Goal: Task Accomplishment & Management: Use online tool/utility

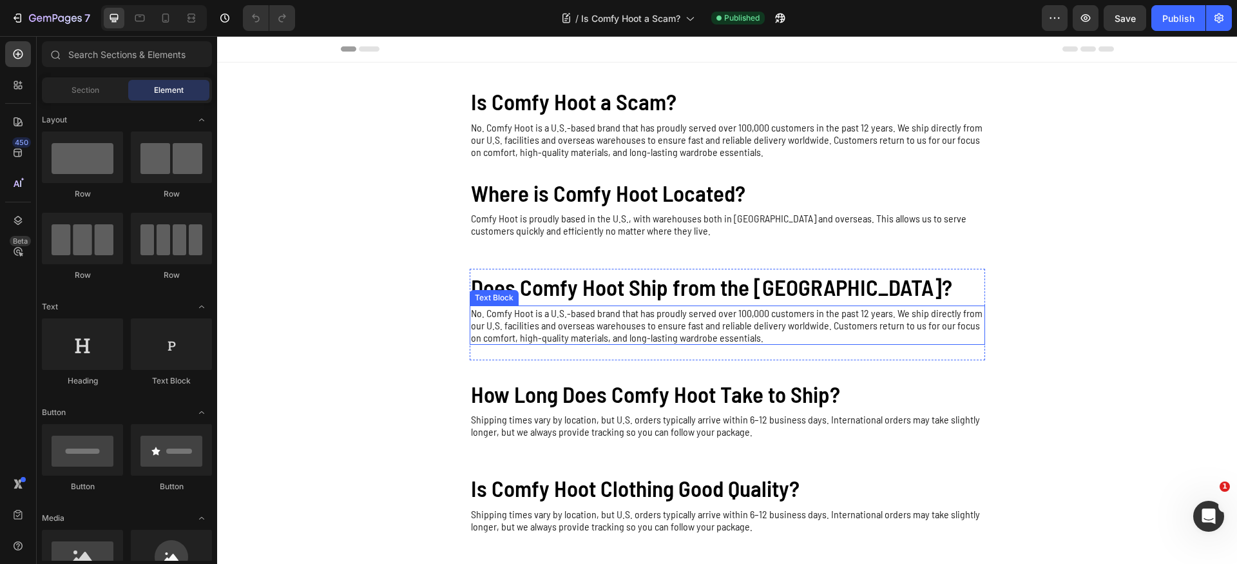
click at [552, 334] on p "No. Comfy Hoot is a U.S.-based brand that has proudly served over 100,000 custo…" at bounding box center [727, 325] width 513 height 37
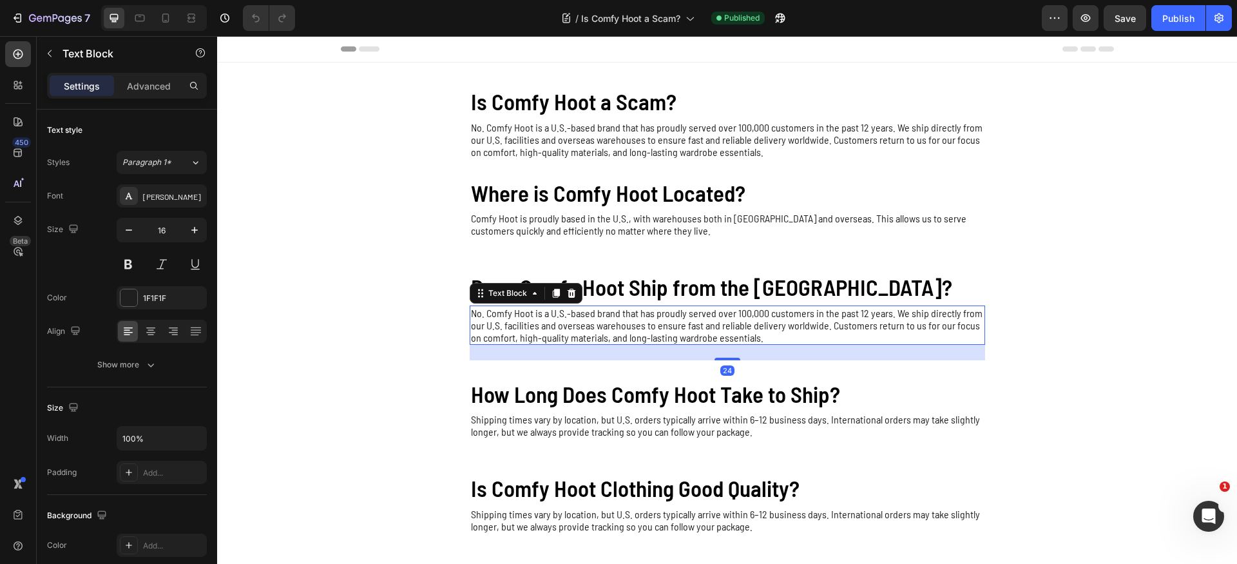
click at [552, 334] on p "No. Comfy Hoot is a U.S.-based brand that has proudly served over 100,000 custo…" at bounding box center [727, 325] width 513 height 37
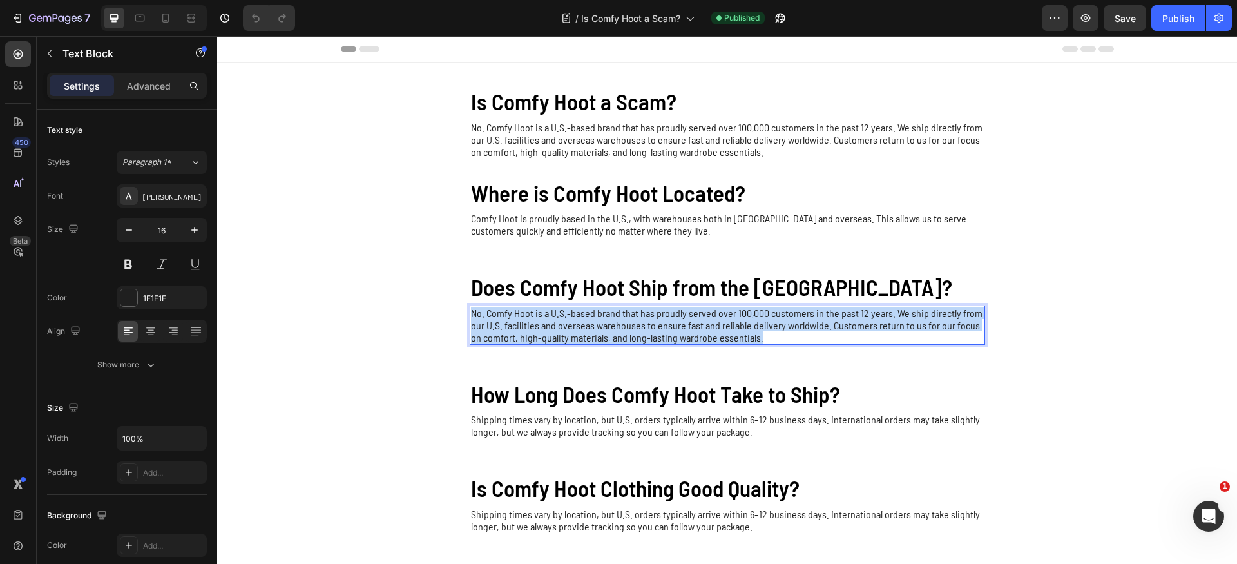
click at [552, 334] on p "No. Comfy Hoot is a U.S.-based brand that has proudly served over 100,000 custo…" at bounding box center [727, 325] width 513 height 37
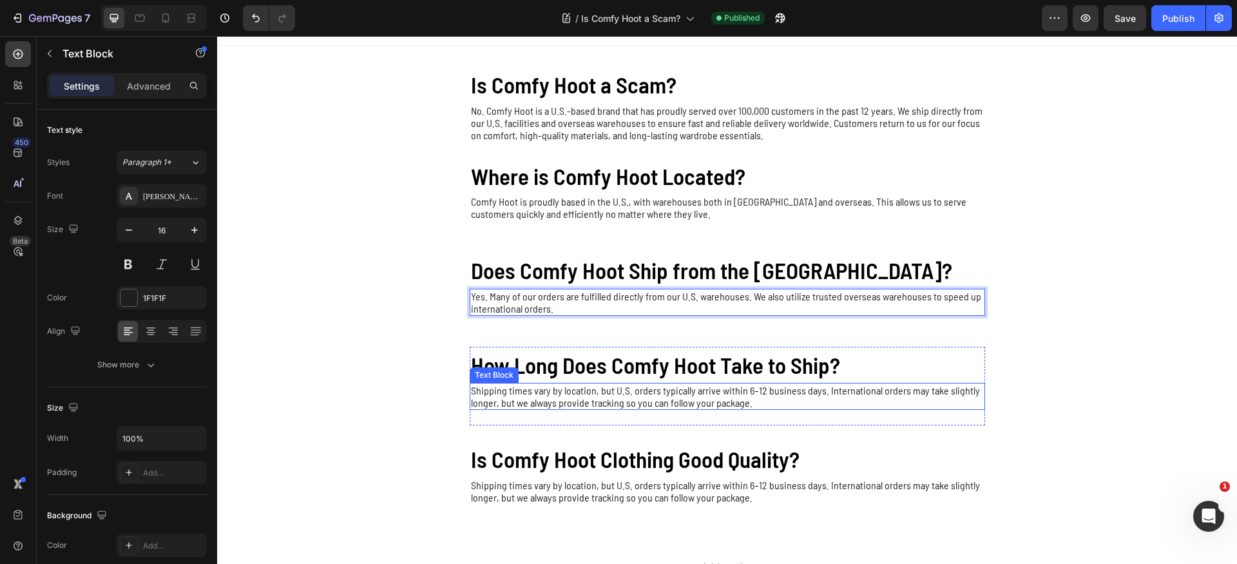
scroll to position [33, 0]
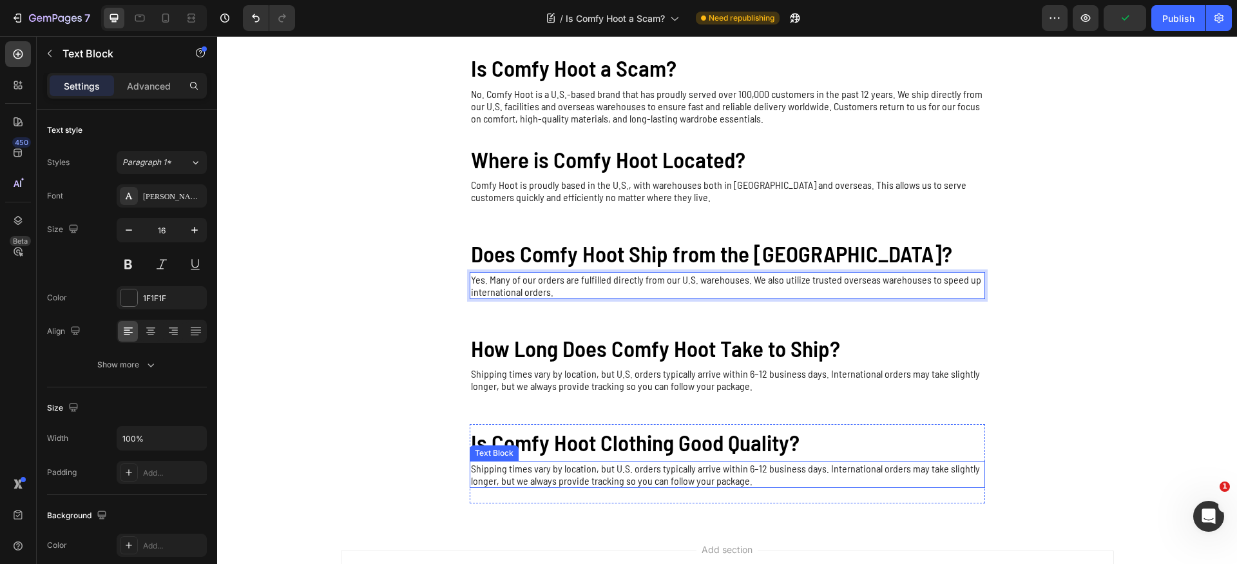
click at [534, 467] on p "Shipping times vary by location, but U.S. orders typically arrive within 6–12 b…" at bounding box center [727, 474] width 513 height 24
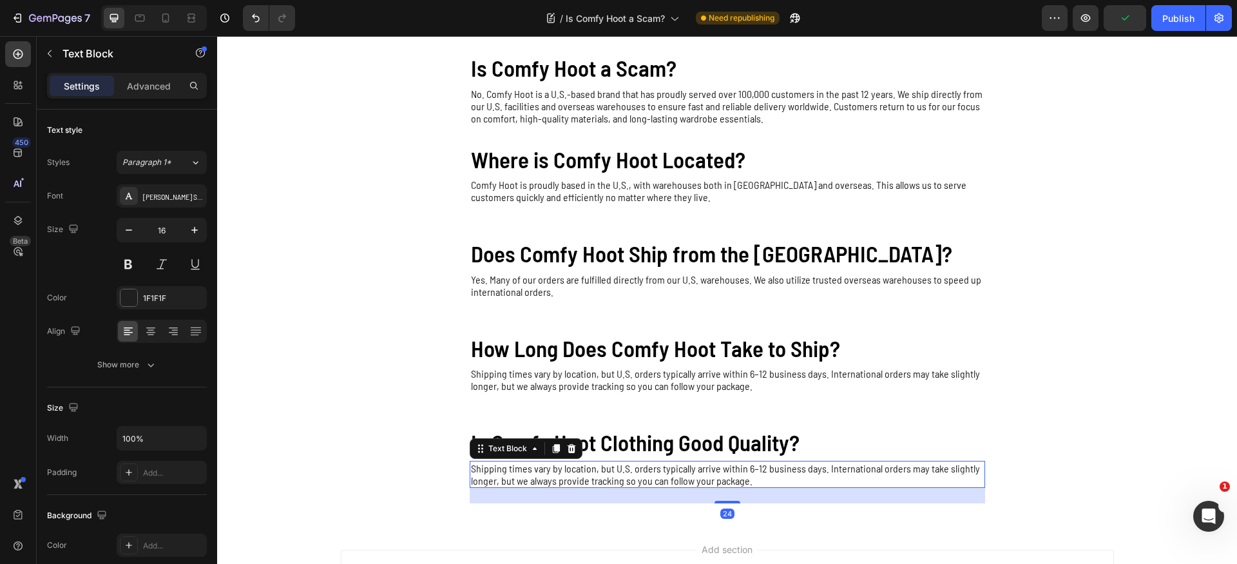
click at [534, 467] on p "Shipping times vary by location, but U.S. orders typically arrive within 6–12 b…" at bounding box center [727, 474] width 513 height 24
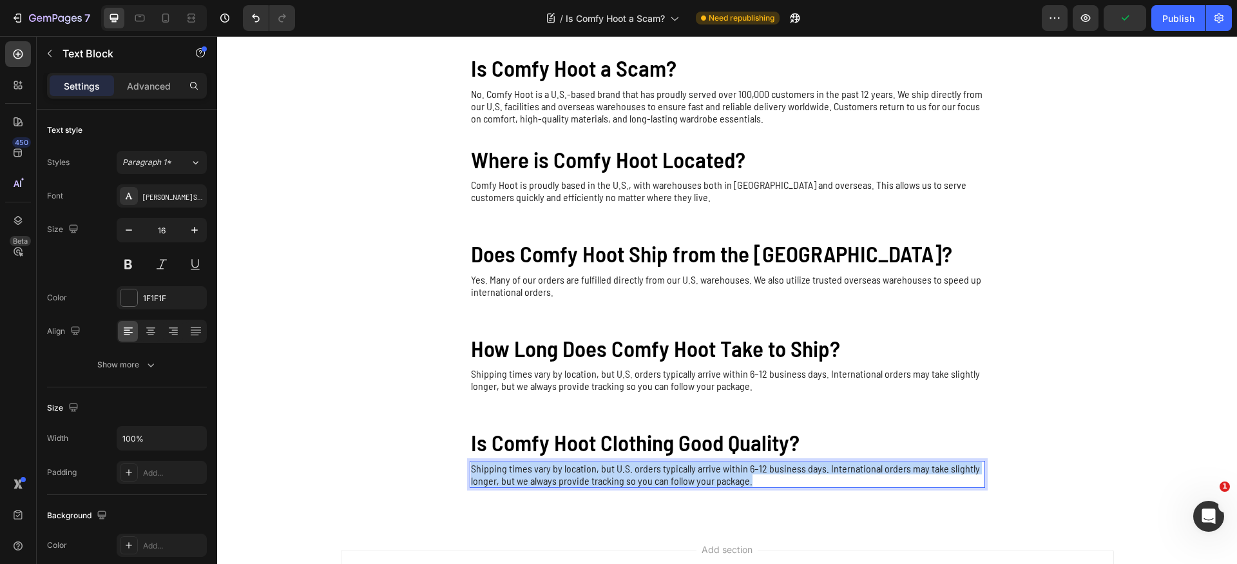
click at [534, 468] on p "Shipping times vary by location, but U.S. orders typically arrive within 6–12 b…" at bounding box center [727, 474] width 513 height 24
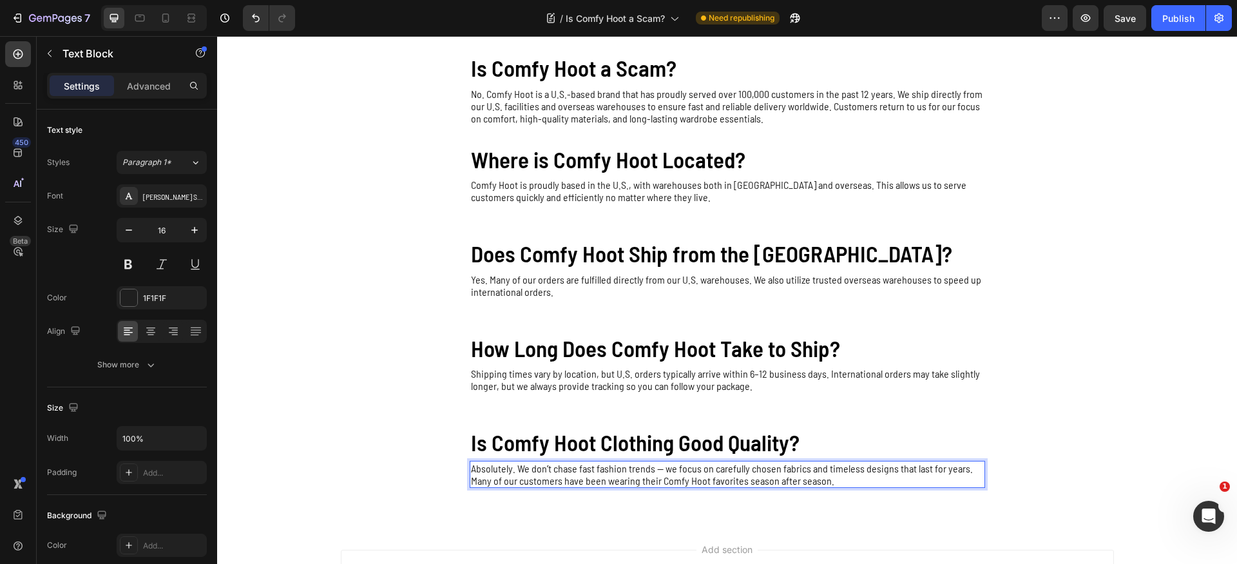
click at [656, 472] on p "Absolutely. We don’t chase fast fashion trends — we focus on carefully chosen f…" at bounding box center [727, 474] width 513 height 24
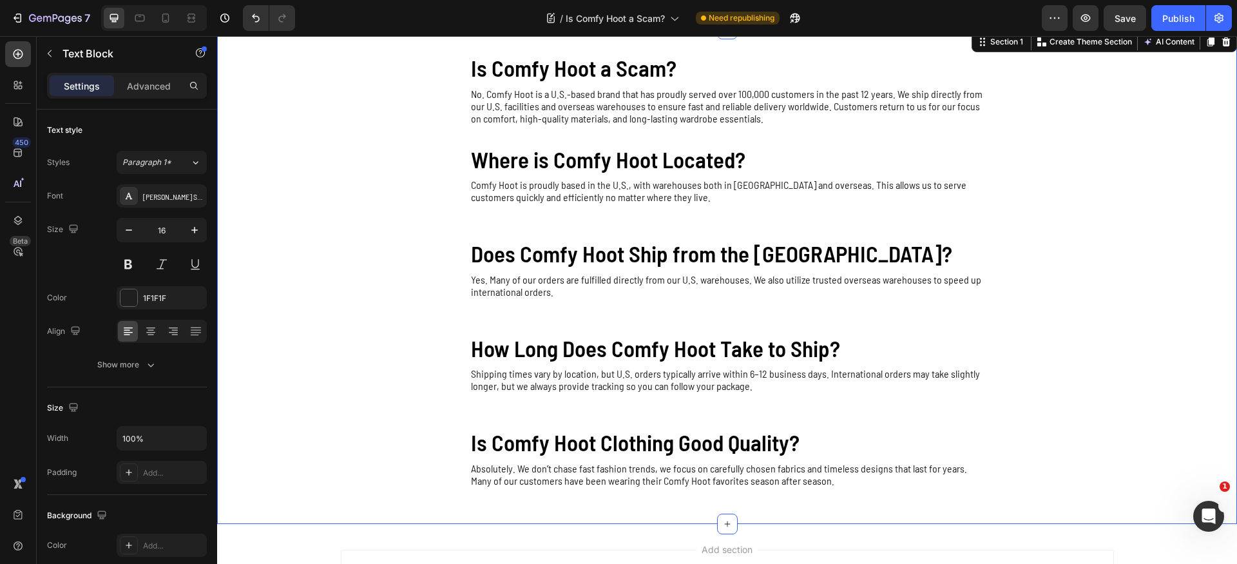
click at [1113, 292] on div "Is Comfy Hoot a Scam? Heading No. Comfy Hoot is a U.S.-based brand that has pro…" at bounding box center [727, 276] width 1020 height 453
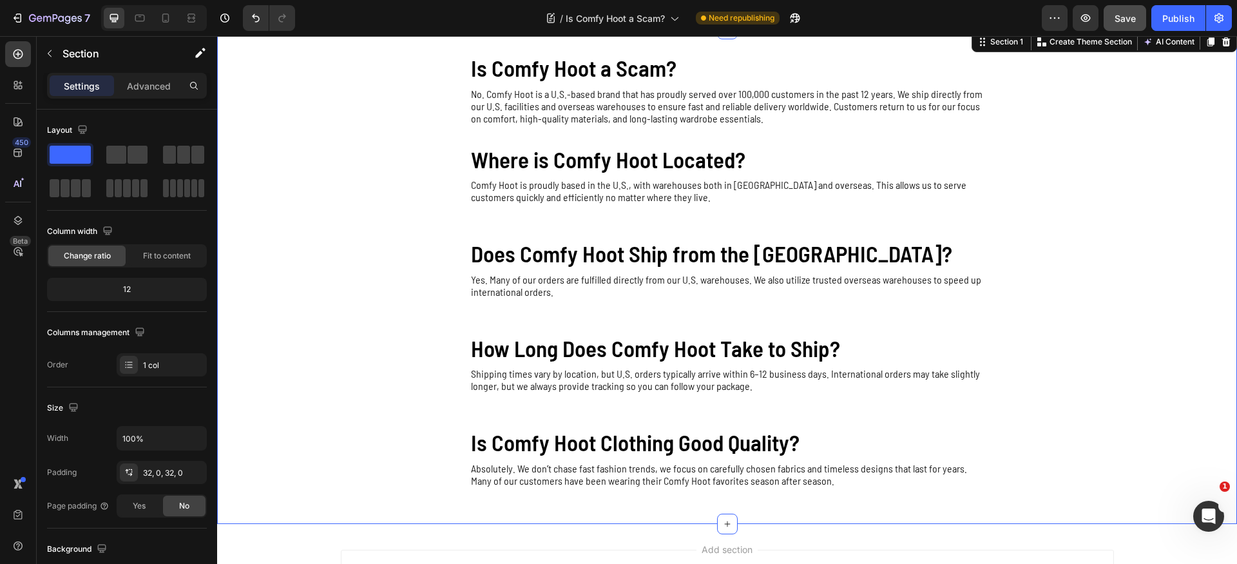
click at [1121, 12] on div "Save" at bounding box center [1124, 19] width 21 height 14
click at [1168, 17] on div "Publish" at bounding box center [1178, 19] width 32 height 14
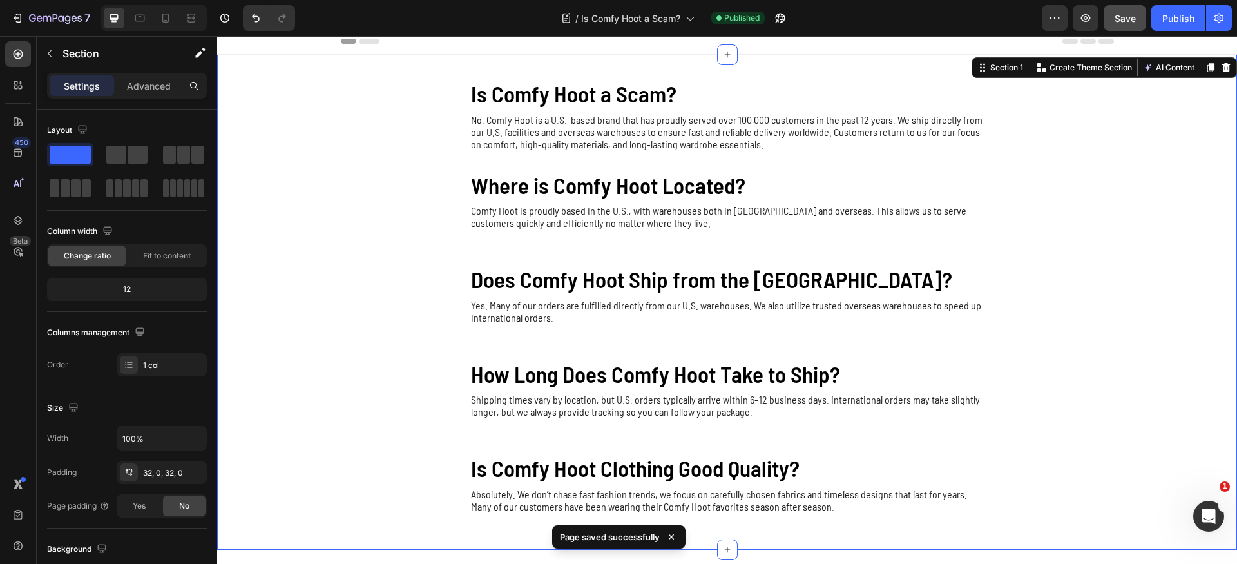
scroll to position [16, 0]
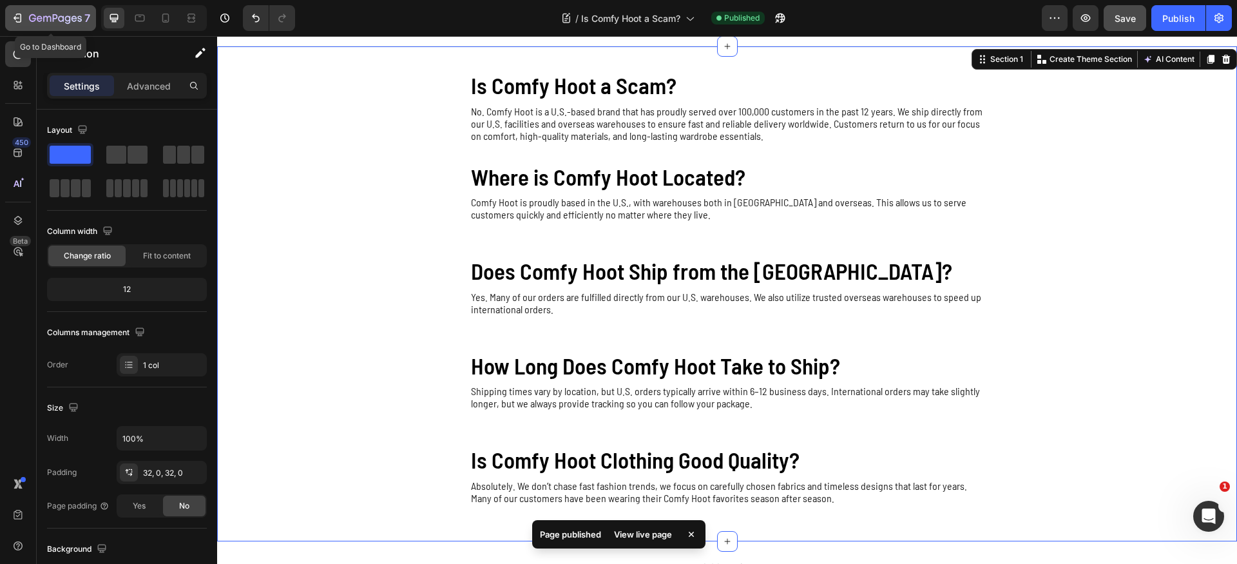
click at [26, 18] on div "7" at bounding box center [50, 17] width 79 height 15
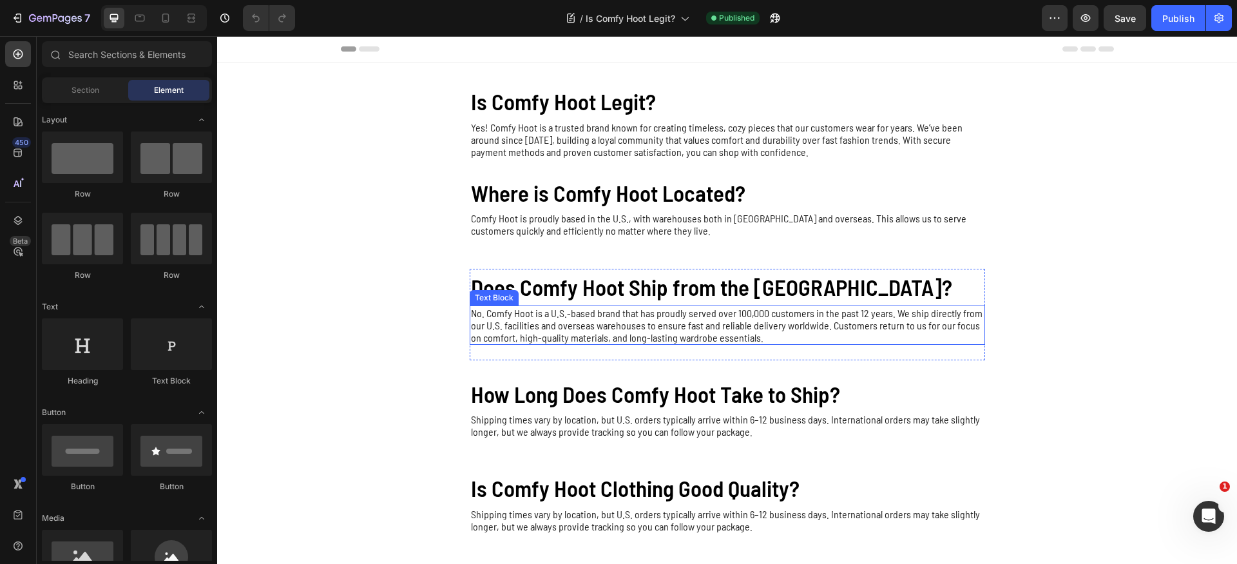
click at [543, 328] on p "No. Comfy Hoot is a U.S.-based brand that has proudly served over 100,000 custo…" at bounding box center [727, 325] width 513 height 37
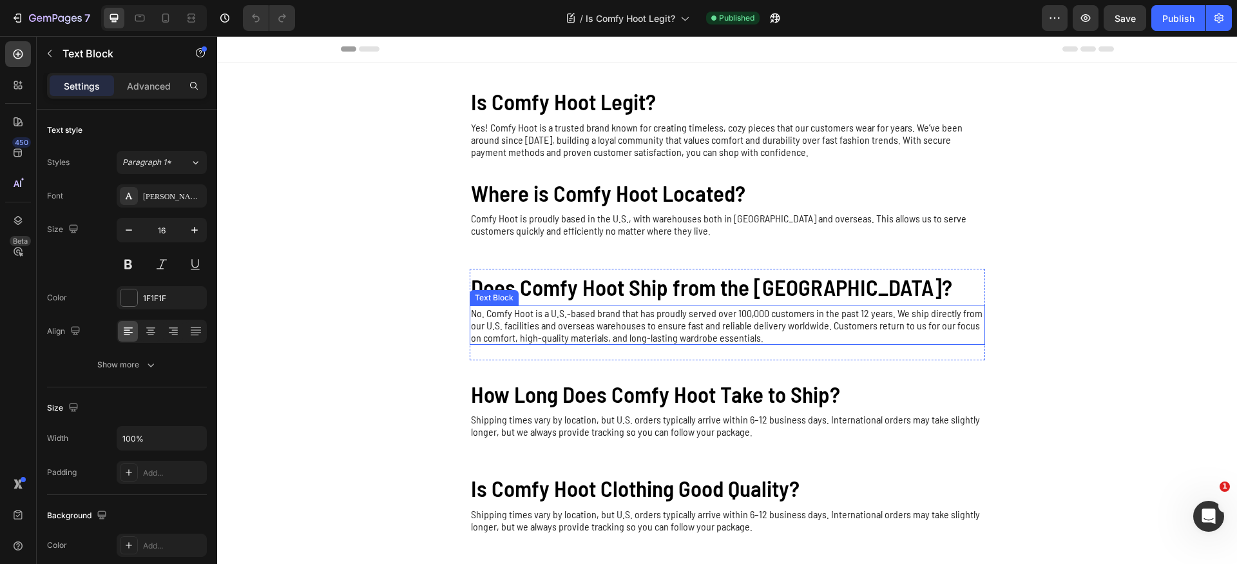
click at [543, 328] on p "No. Comfy Hoot is a U.S.-based brand that has proudly served over 100,000 custo…" at bounding box center [727, 325] width 513 height 37
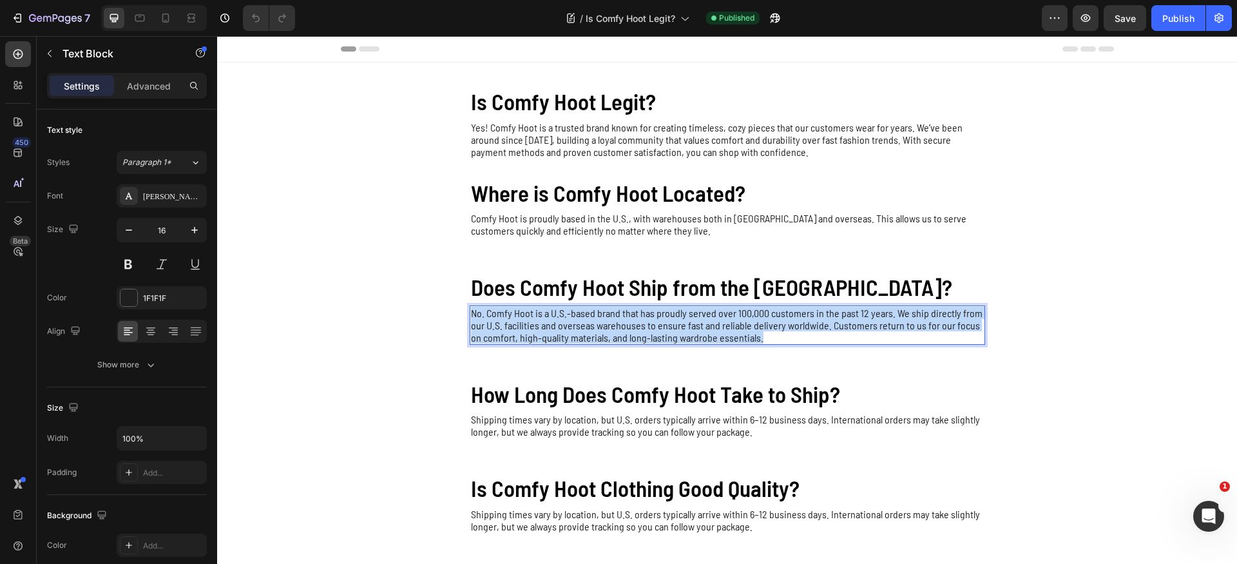
click at [543, 328] on p "No. Comfy Hoot is a U.S.-based brand that has proudly served over 100,000 custo…" at bounding box center [727, 325] width 513 height 37
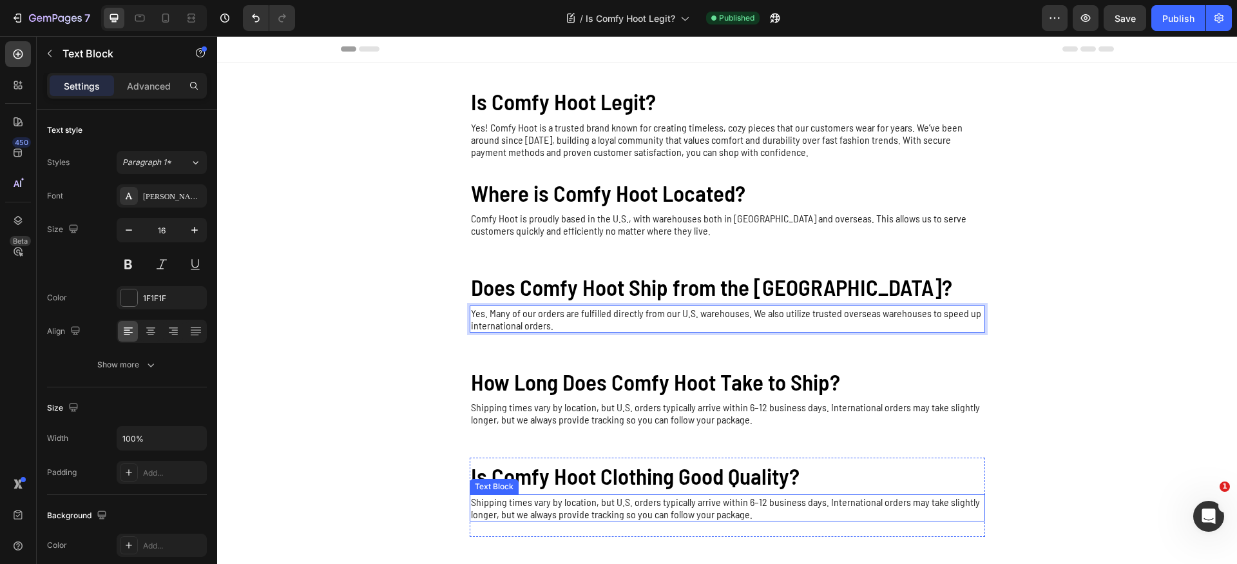
click at [508, 504] on p "Shipping times vary by location, but U.S. orders typically arrive within 6–12 b…" at bounding box center [727, 507] width 513 height 24
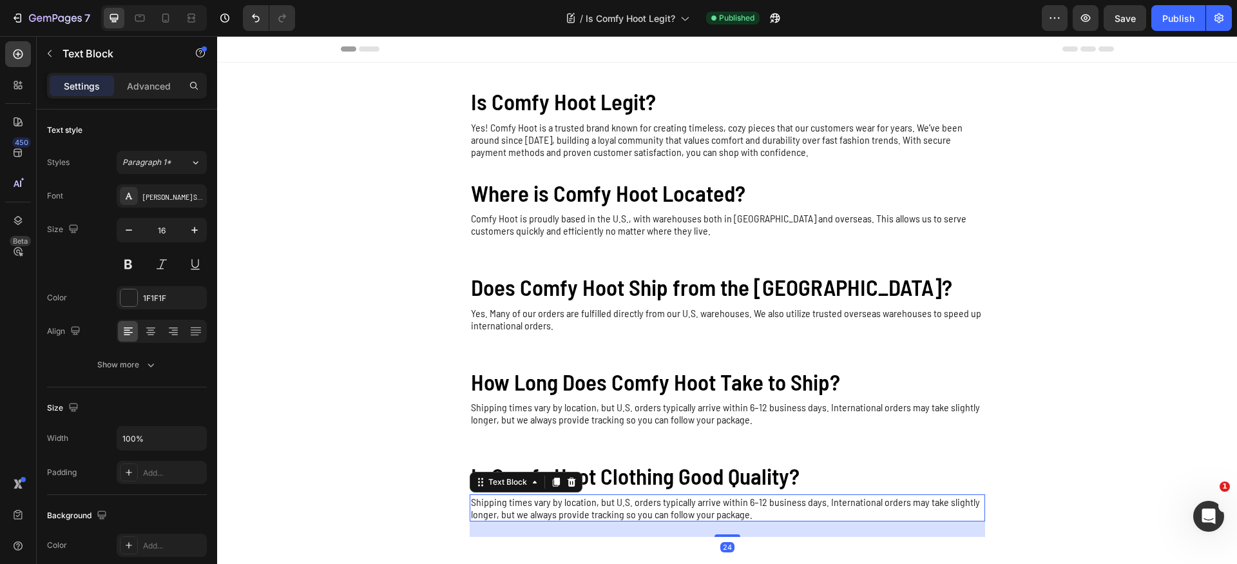
click at [508, 504] on p "Shipping times vary by location, but U.S. orders typically arrive within 6–12 b…" at bounding box center [727, 507] width 513 height 24
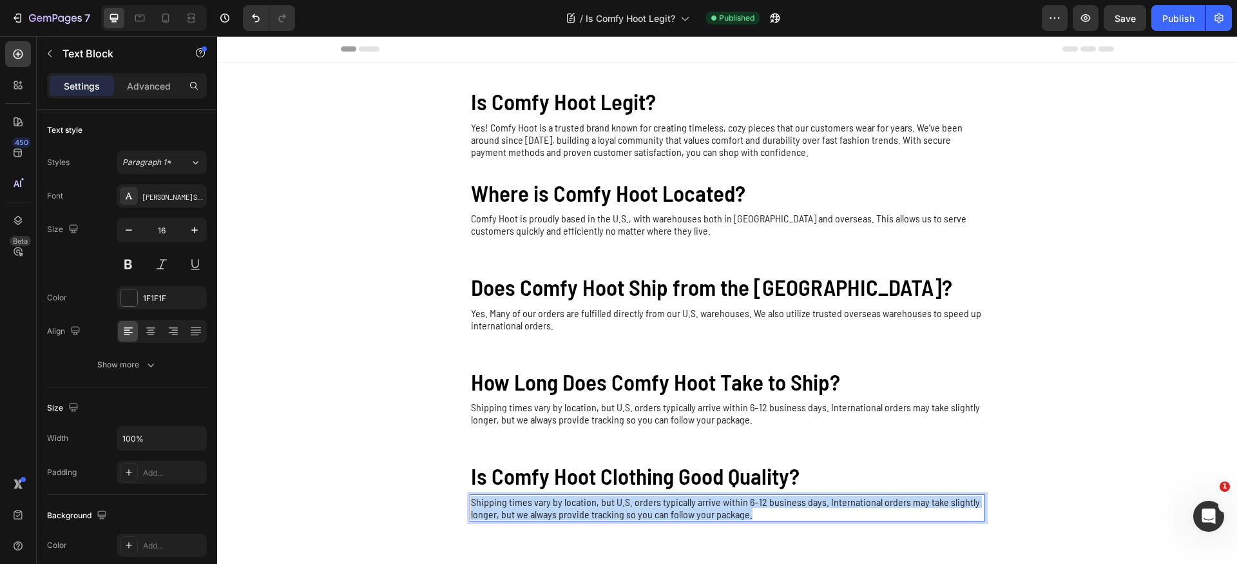
click at [508, 504] on p "Shipping times vary by location, but U.S. orders typically arrive within 6–12 b…" at bounding box center [727, 507] width 513 height 24
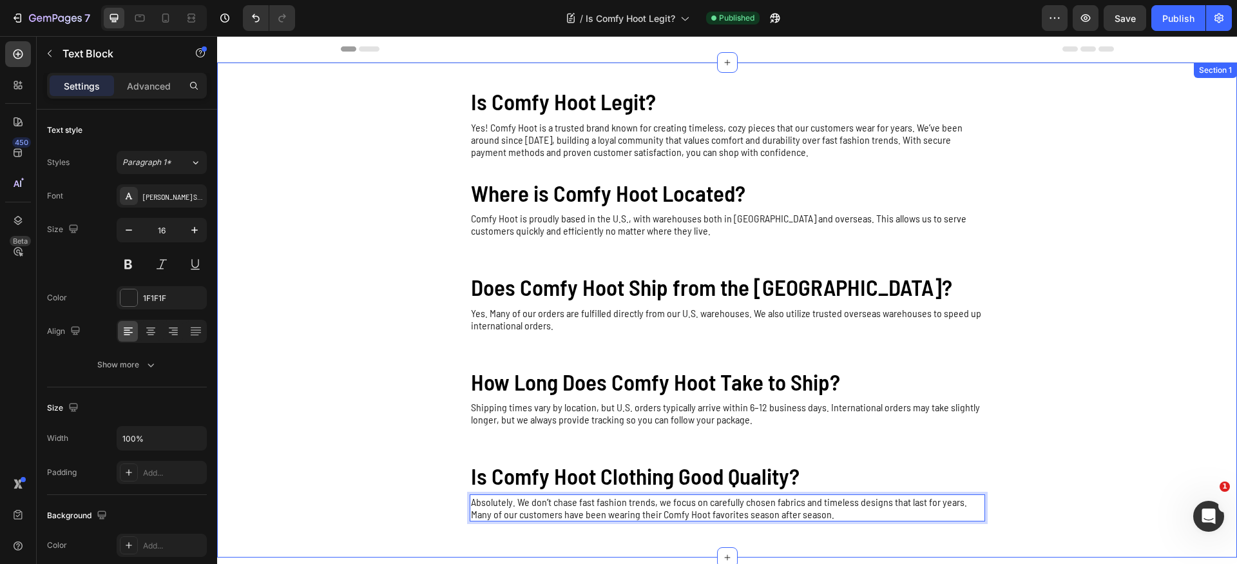
click at [1087, 469] on div "Is Comfy Hoot Legit? Heading Yes! Comfy Hoot is a trusted brand known for creat…" at bounding box center [727, 309] width 1020 height 453
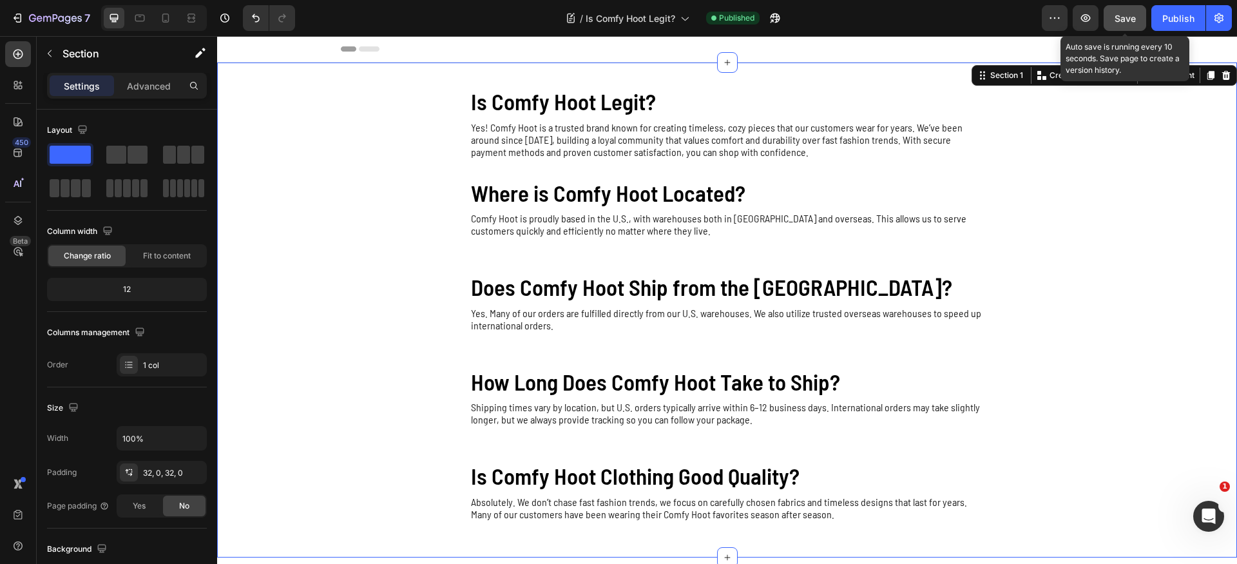
click at [1111, 24] on button "Save" at bounding box center [1124, 18] width 43 height 26
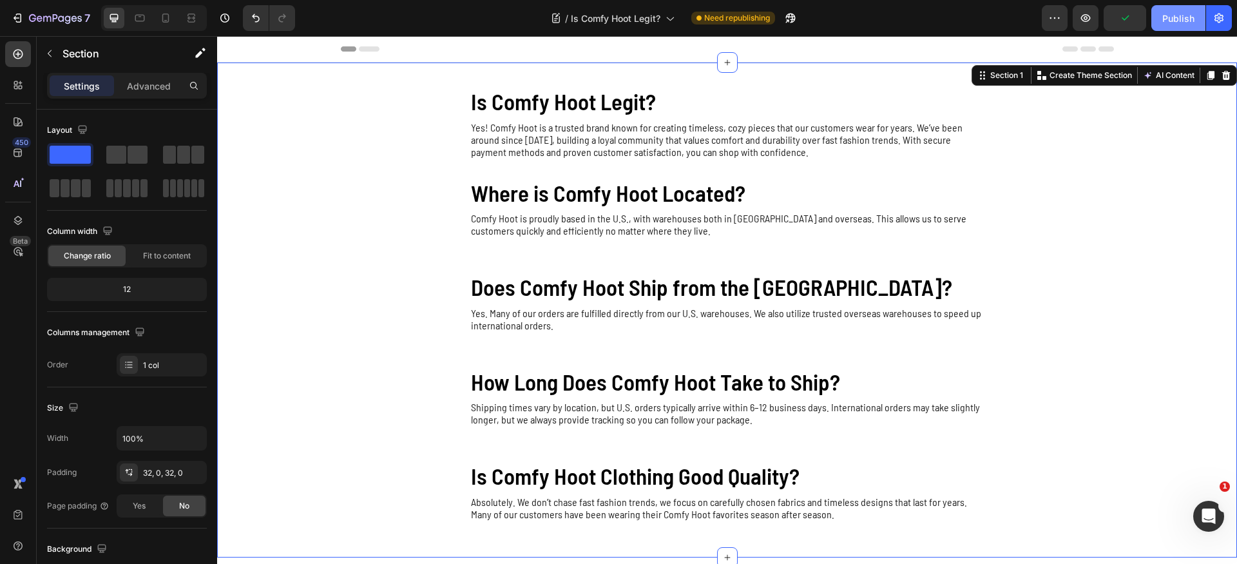
click at [1172, 23] on div "Publish" at bounding box center [1178, 19] width 32 height 14
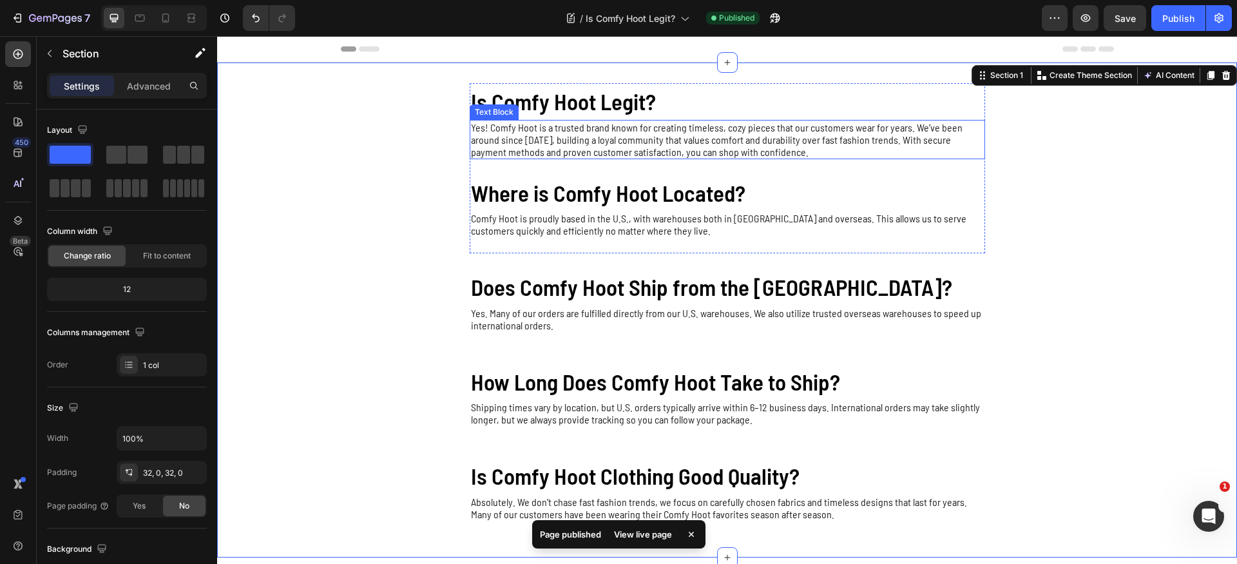
click at [527, 138] on p "Yes! Comfy Hoot is a trusted brand known for creating timeless, cozy pieces tha…" at bounding box center [727, 139] width 513 height 37
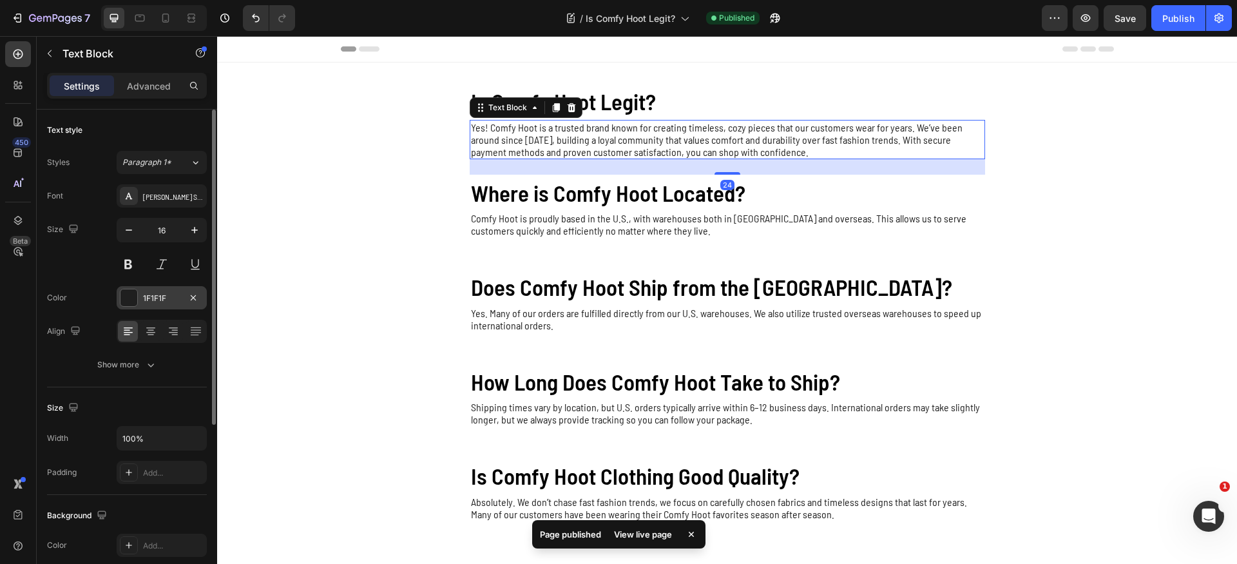
click at [137, 296] on div at bounding box center [129, 298] width 18 height 18
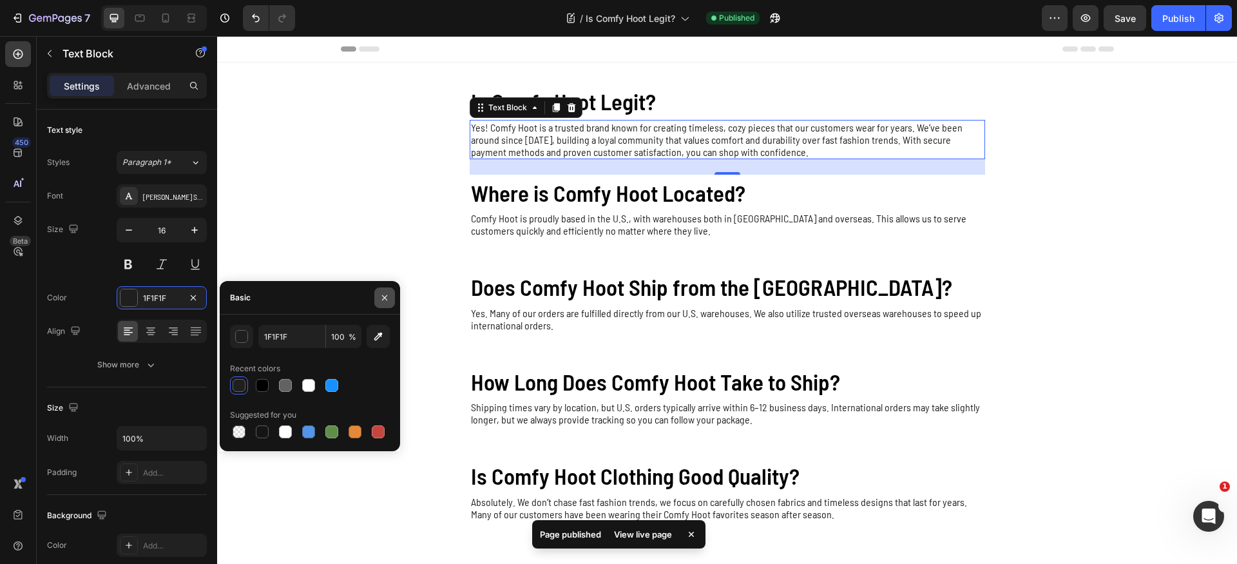
click at [386, 302] on icon "button" at bounding box center [384, 297] width 10 height 10
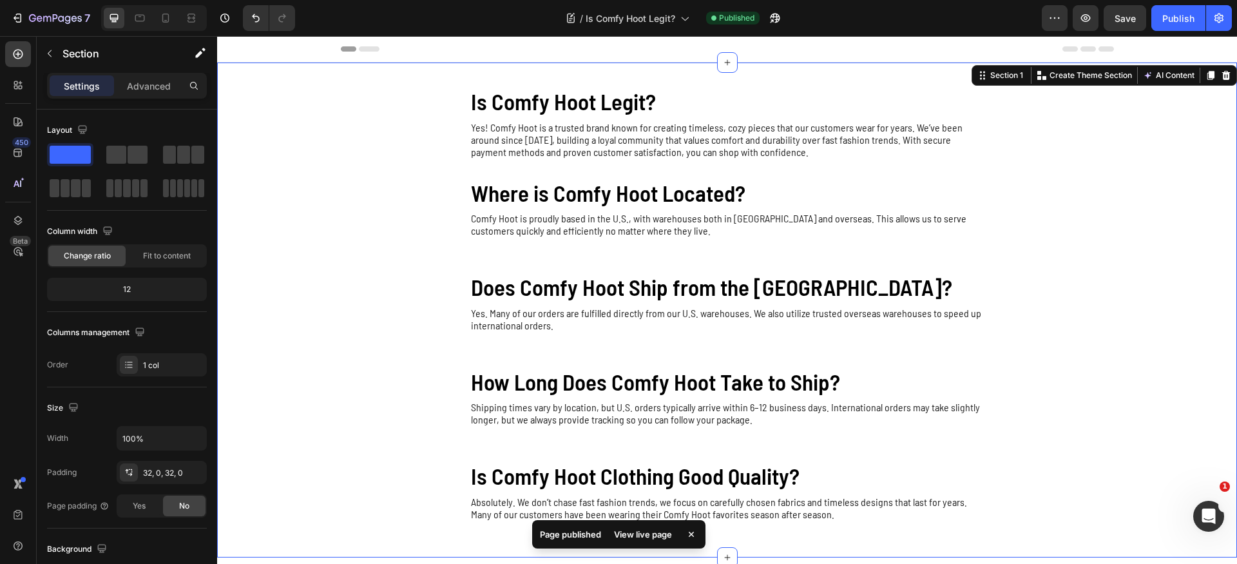
click at [1159, 243] on div "Is Comfy Hoot Legit? Heading Yes! Comfy Hoot is a trusted brand known for creat…" at bounding box center [727, 309] width 1020 height 453
click at [28, 12] on div "7" at bounding box center [50, 17] width 79 height 15
